Goal: Task Accomplishment & Management: Manage account settings

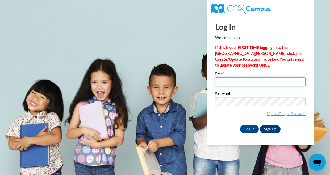
type input "[EMAIL_ADDRESS][DOMAIN_NAME]"
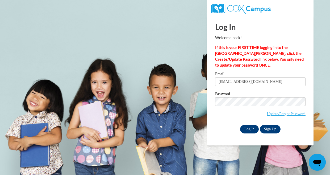
click at [248, 127] on input "Log In" at bounding box center [249, 129] width 19 height 9
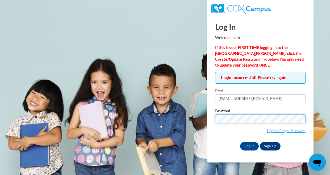
click at [249, 146] on input "Log In" at bounding box center [249, 146] width 19 height 9
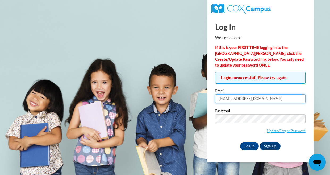
click at [248, 103] on input "[EMAIL_ADDRESS][DOMAIN_NAME]" at bounding box center [260, 98] width 91 height 9
click at [246, 101] on input "[EMAIL_ADDRESS][DOMAIN_NAME]" at bounding box center [260, 98] width 91 height 9
click at [246, 98] on input "[EMAIL_ADDRESS][DOMAIN_NAME]" at bounding box center [260, 98] width 91 height 9
type input "[EMAIL_ADDRESS][DOMAIN_NAME]"
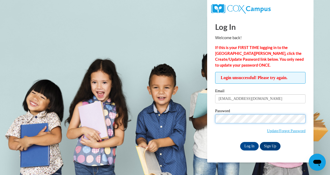
click at [249, 146] on input "Log In" at bounding box center [249, 146] width 19 height 9
click at [283, 132] on link "Update/Forgot Password" at bounding box center [286, 131] width 39 height 4
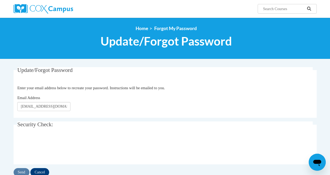
click at [47, 105] on input "[EMAIL_ADDRESS][DOMAIN_NAME]" at bounding box center [43, 106] width 53 height 9
type input "[EMAIL_ADDRESS][DOMAIN_NAME]"
click at [106, 120] on div "Update/Forgot Password Please enter your email address Enter your email address…" at bounding box center [165, 122] width 303 height 110
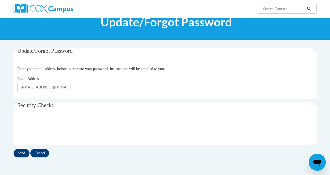
click at [20, 151] on input "Send" at bounding box center [22, 153] width 16 height 9
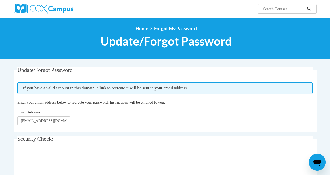
click at [104, 137] on legend "Security Check:" at bounding box center [165, 139] width 296 height 6
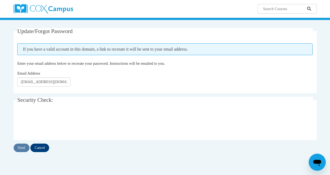
scroll to position [47, 0]
